Goal: Information Seeking & Learning: Learn about a topic

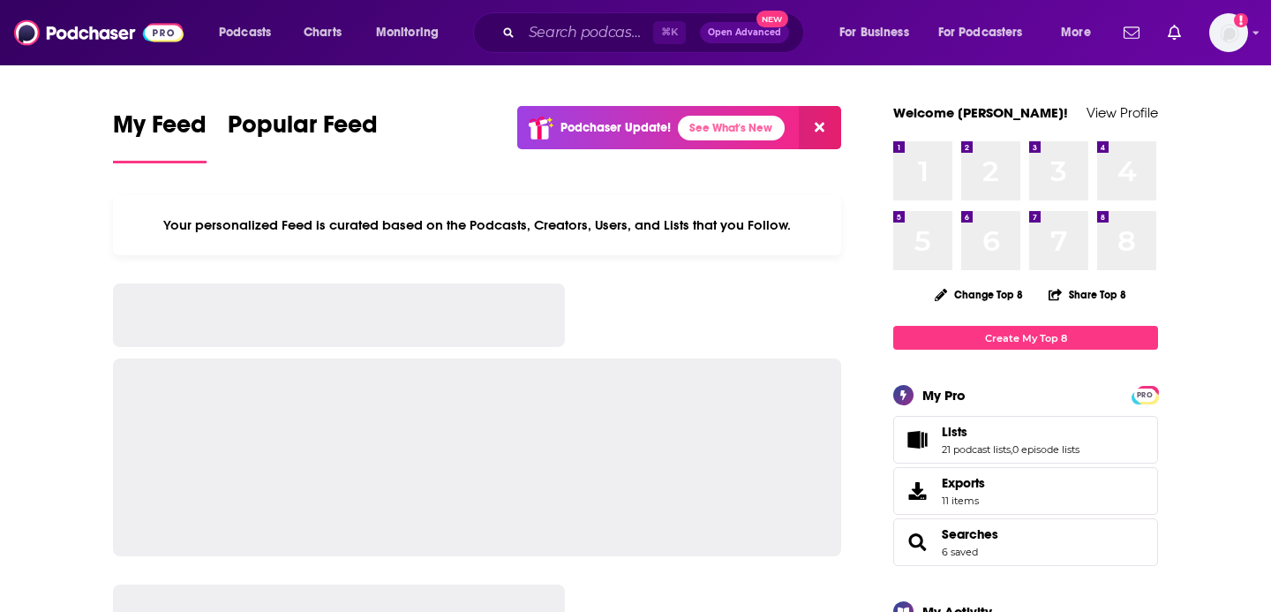
click at [589, 30] on input "Search podcasts, credits, & more..." at bounding box center [587, 33] width 131 height 28
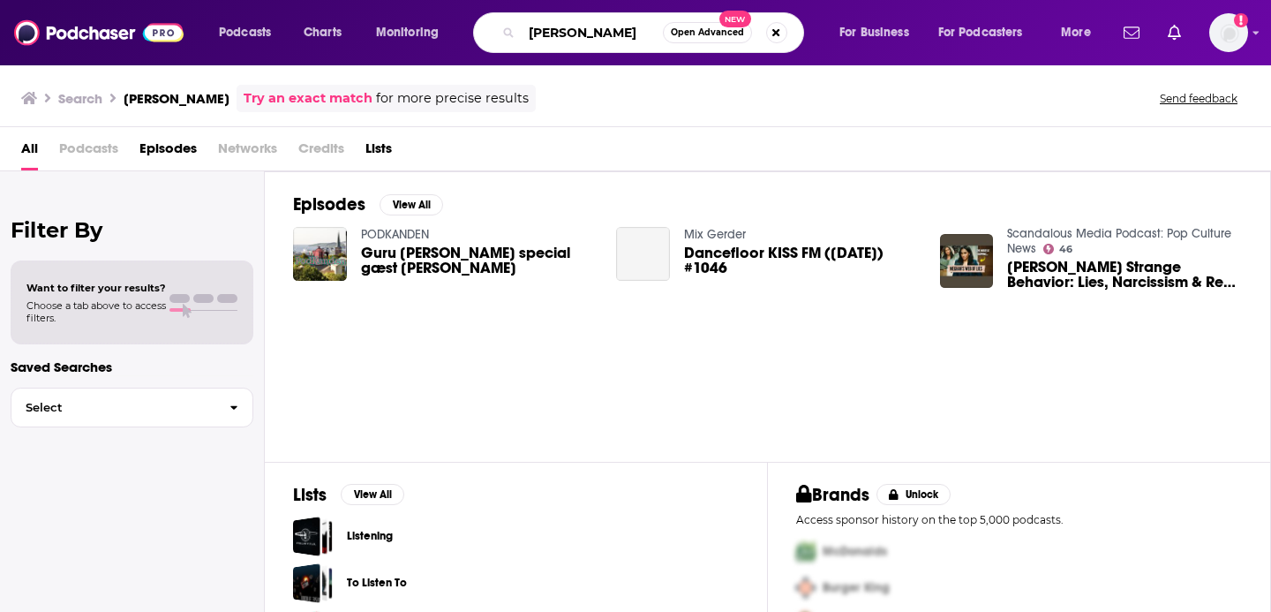
click at [571, 26] on input "[PERSON_NAME]" at bounding box center [592, 33] width 141 height 28
click at [571, 27] on input "[PERSON_NAME]" at bounding box center [592, 33] width 141 height 28
type input "Aspire"
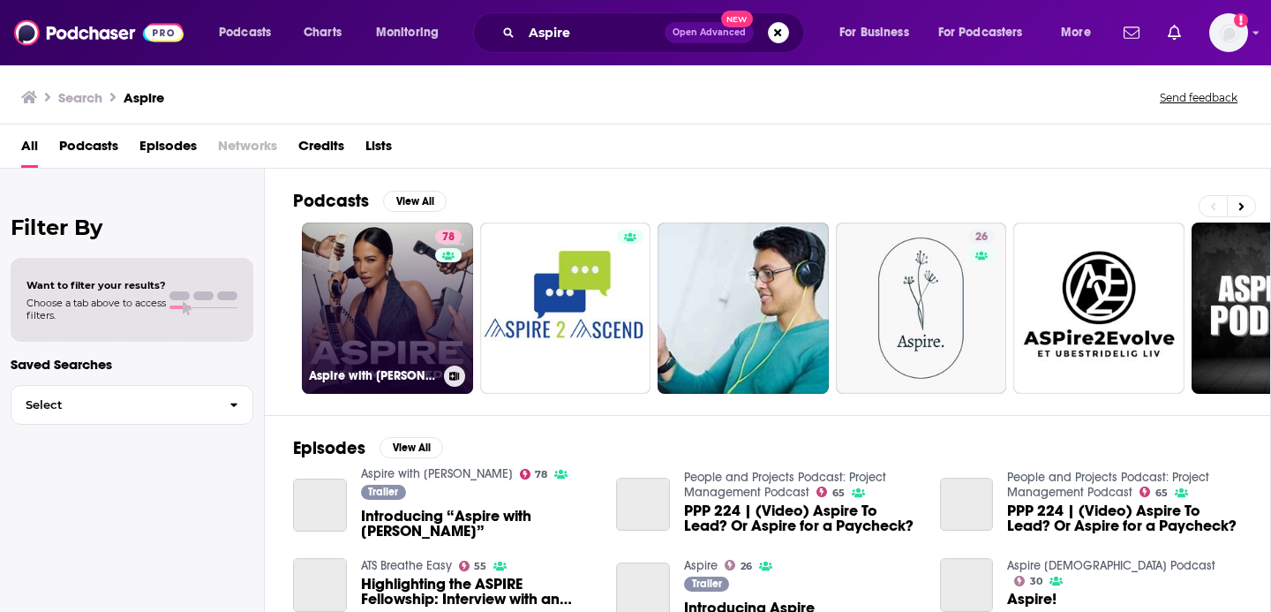
click at [385, 327] on link "78 Aspire with Emma Grede" at bounding box center [387, 307] width 171 height 171
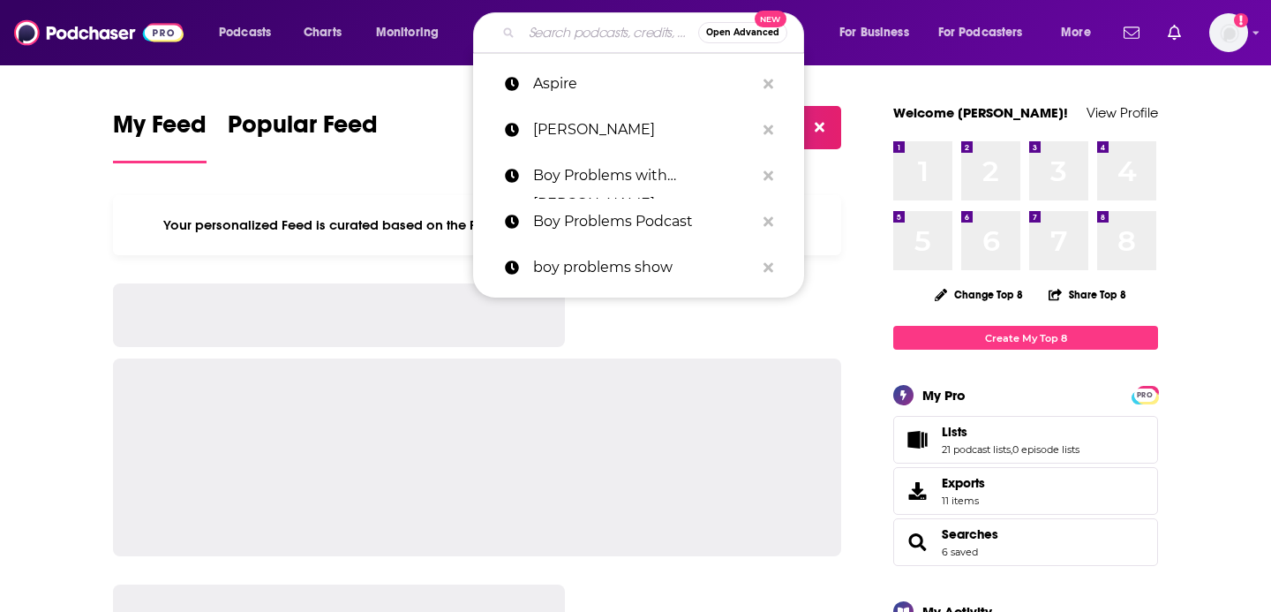
click at [540, 26] on input "Search podcasts, credits, & more..." at bounding box center [610, 33] width 177 height 28
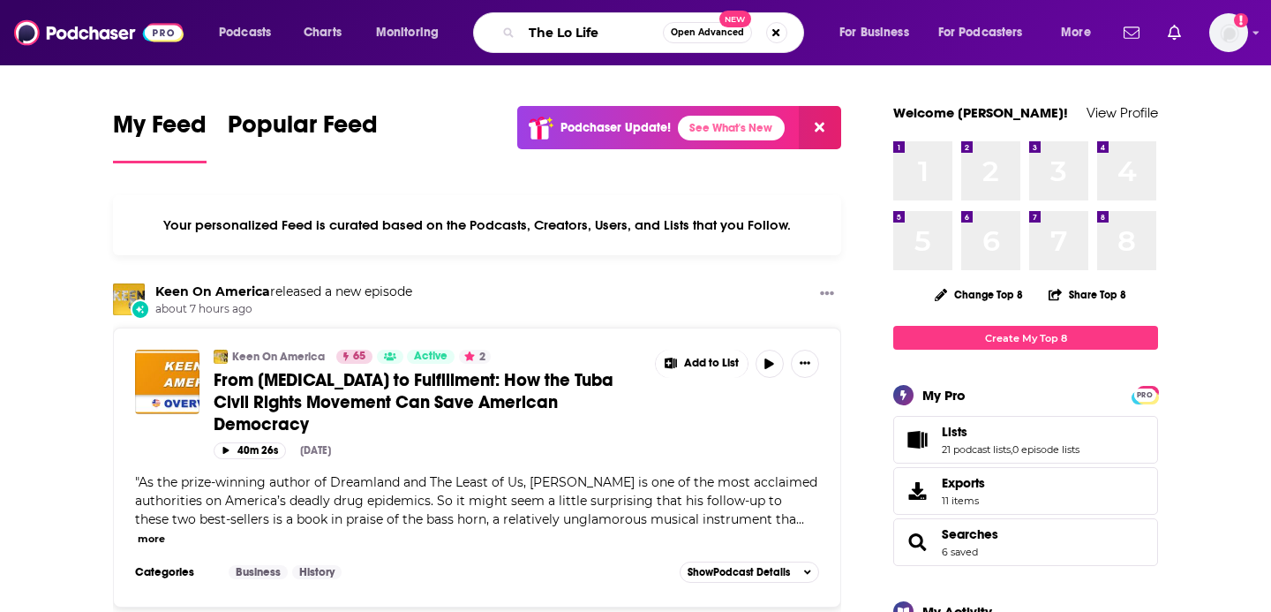
type input "The Lo Life"
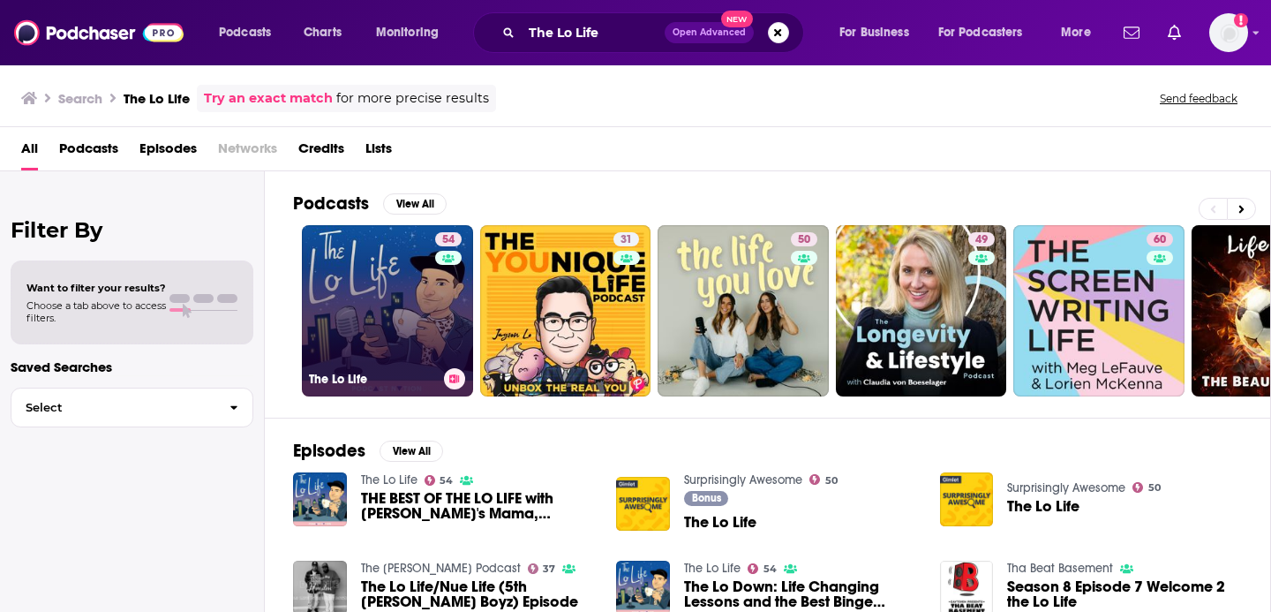
click at [363, 307] on link "54 The Lo Life" at bounding box center [387, 310] width 171 height 171
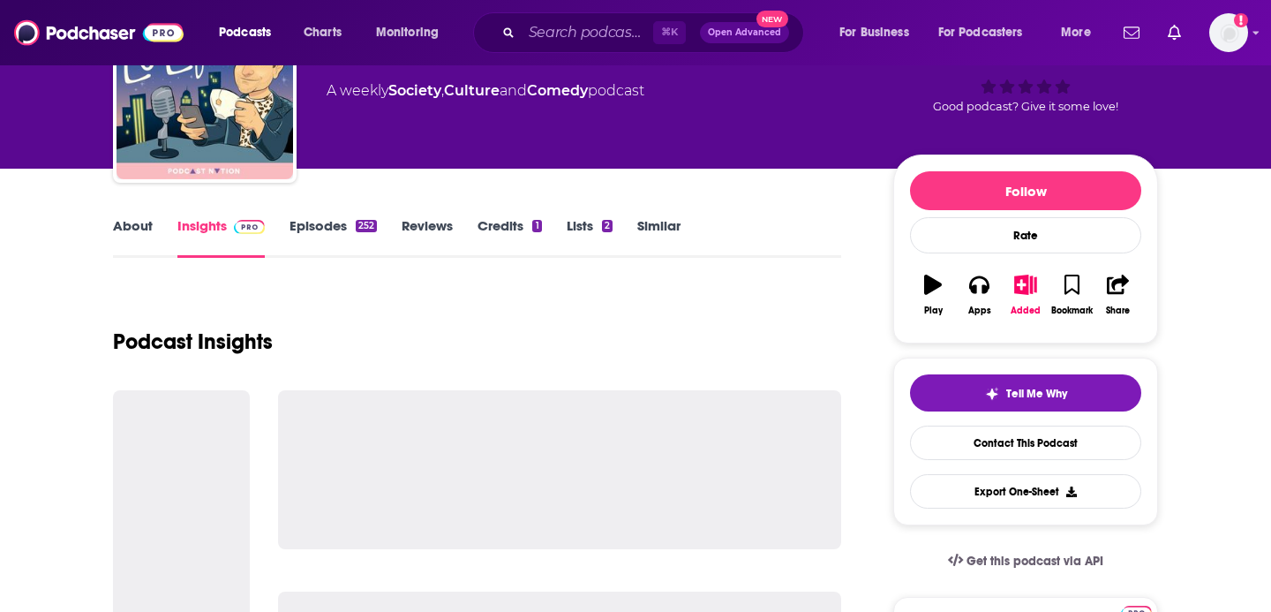
scroll to position [233, 0]
